Goal: Download file/media

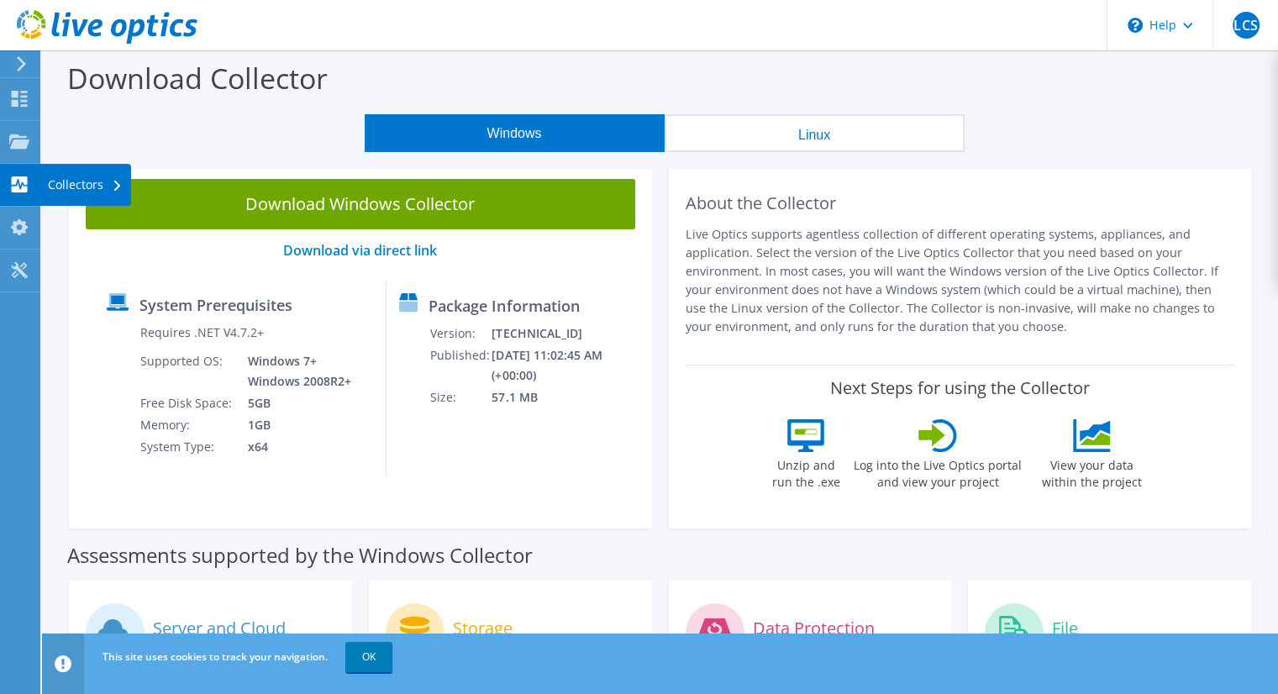
click at [20, 186] on icon at bounding box center [19, 184] width 20 height 16
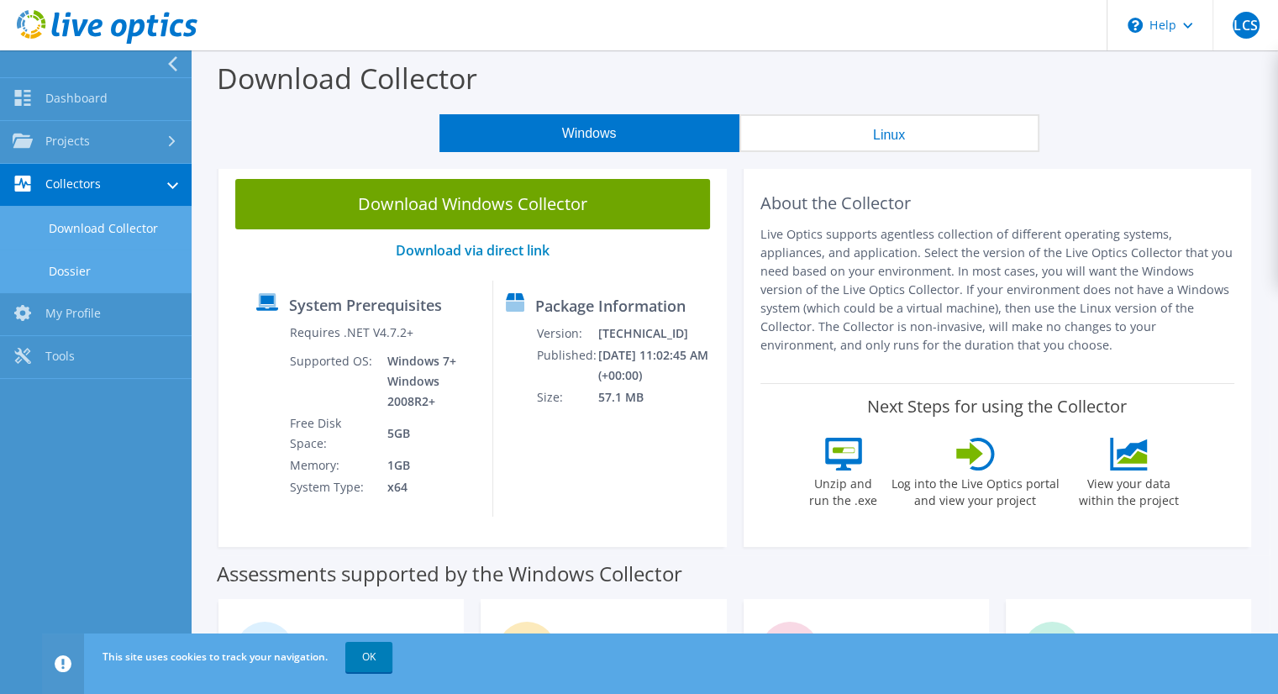
click at [68, 266] on link "Dossier" at bounding box center [96, 271] width 192 height 43
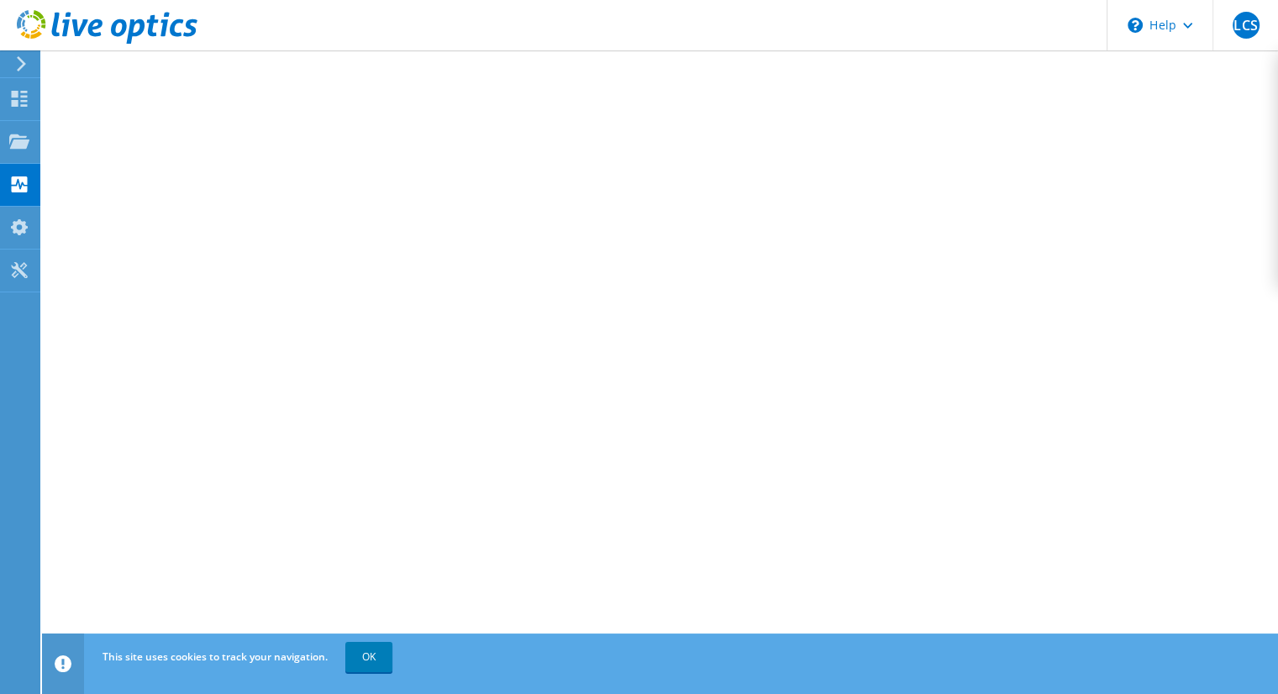
click at [77, 25] on use at bounding box center [107, 27] width 181 height 34
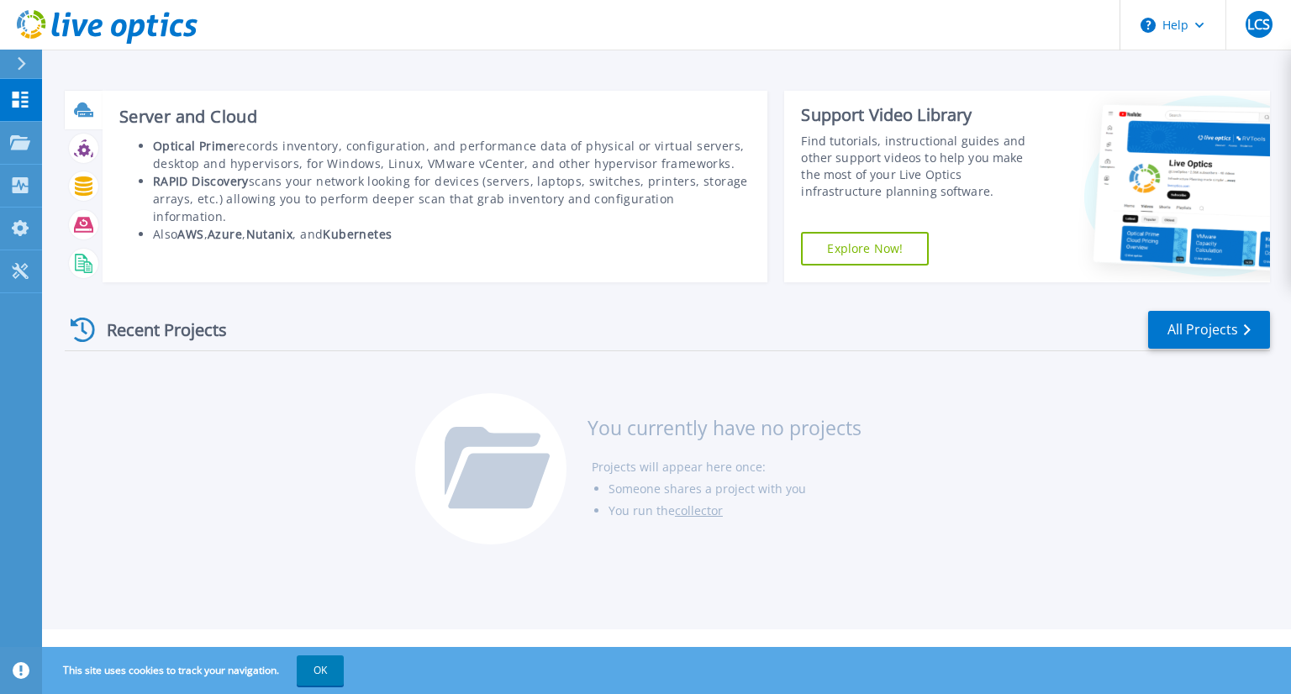
click at [87, 115] on icon at bounding box center [85, 114] width 15 height 5
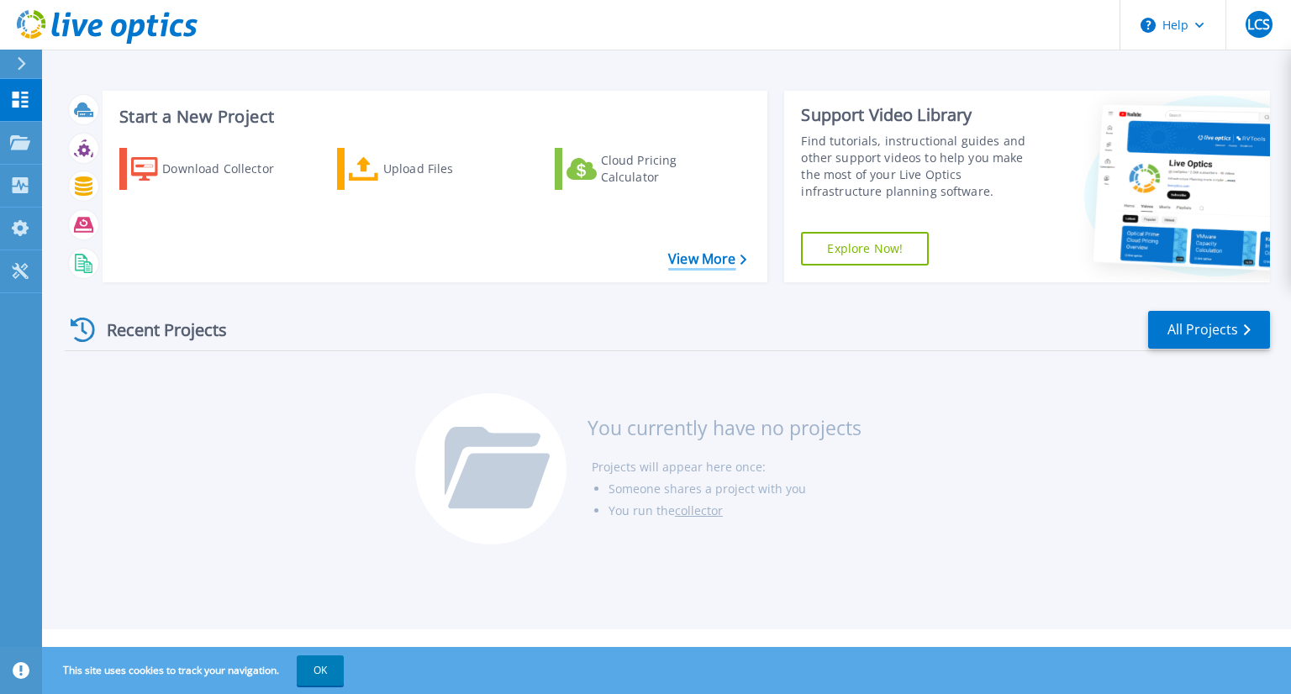
click at [682, 259] on link "View More" at bounding box center [707, 259] width 78 height 16
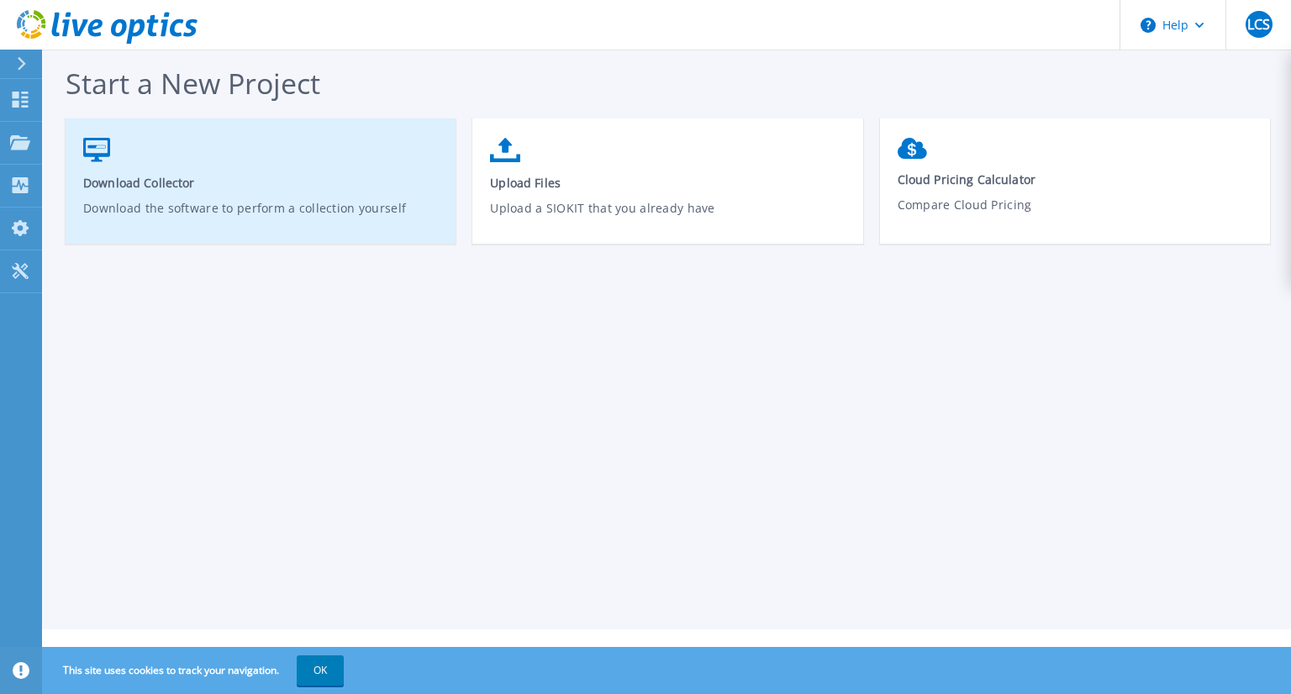
click at [315, 195] on link "Download Collector Download the software to perform a collection yourself" at bounding box center [261, 189] width 390 height 120
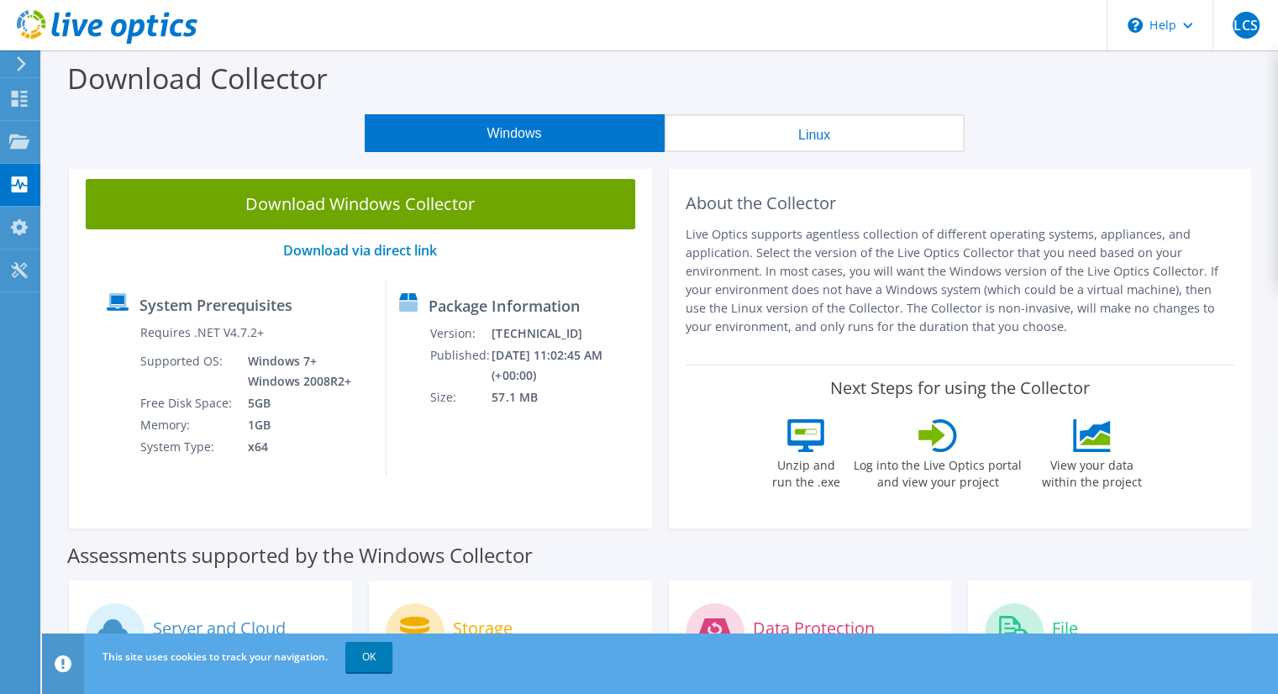
click at [798, 145] on button "Linux" at bounding box center [815, 133] width 300 height 38
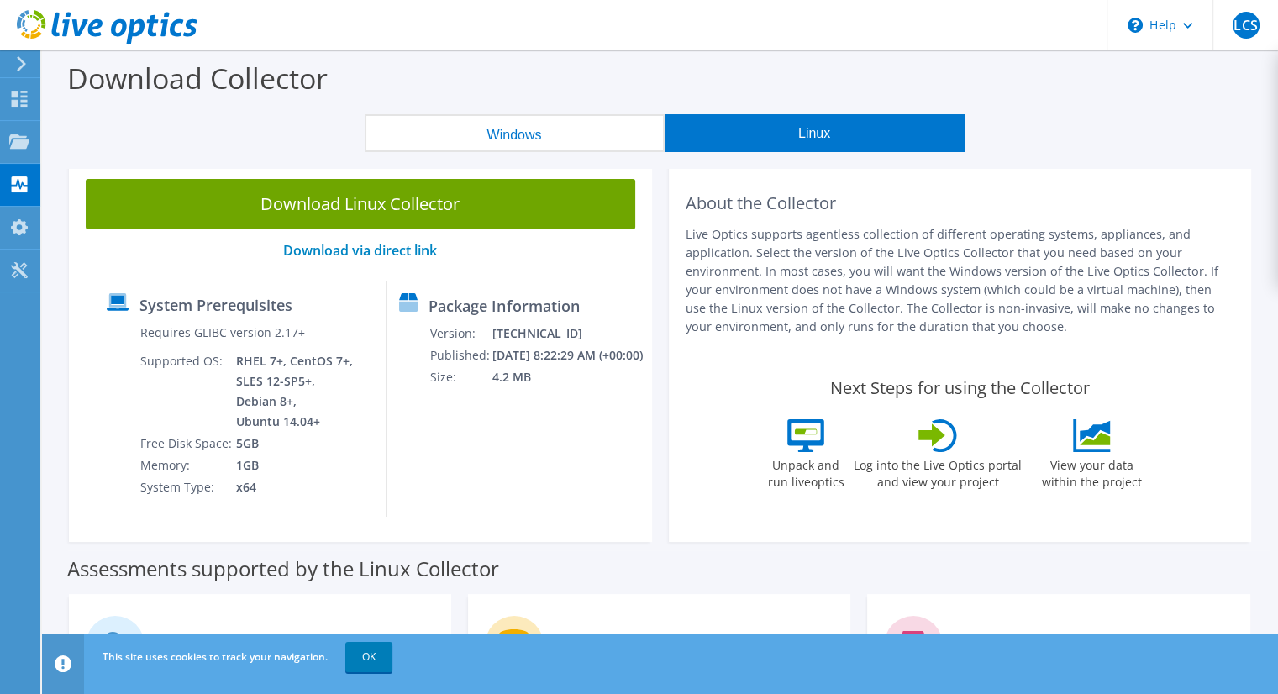
click at [488, 133] on button "Windows" at bounding box center [515, 133] width 300 height 38
